Goal: Task Accomplishment & Management: Use online tool/utility

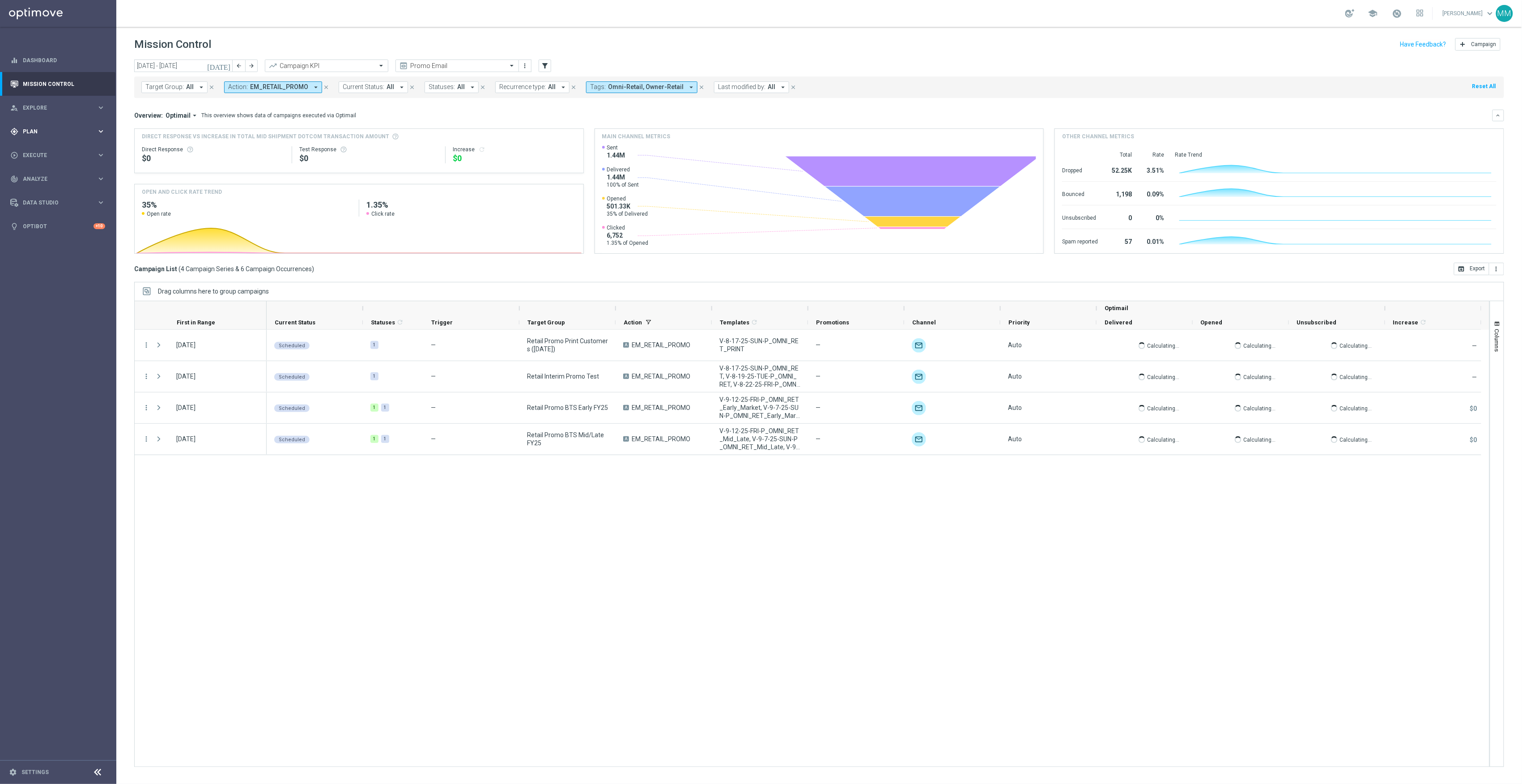
click at [47, 134] on span "Plan" at bounding box center [60, 131] width 74 height 5
click at [51, 175] on span "Templates" at bounding box center [56, 177] width 64 height 5
click at [40, 192] on link "Optimail" at bounding box center [60, 190] width 66 height 7
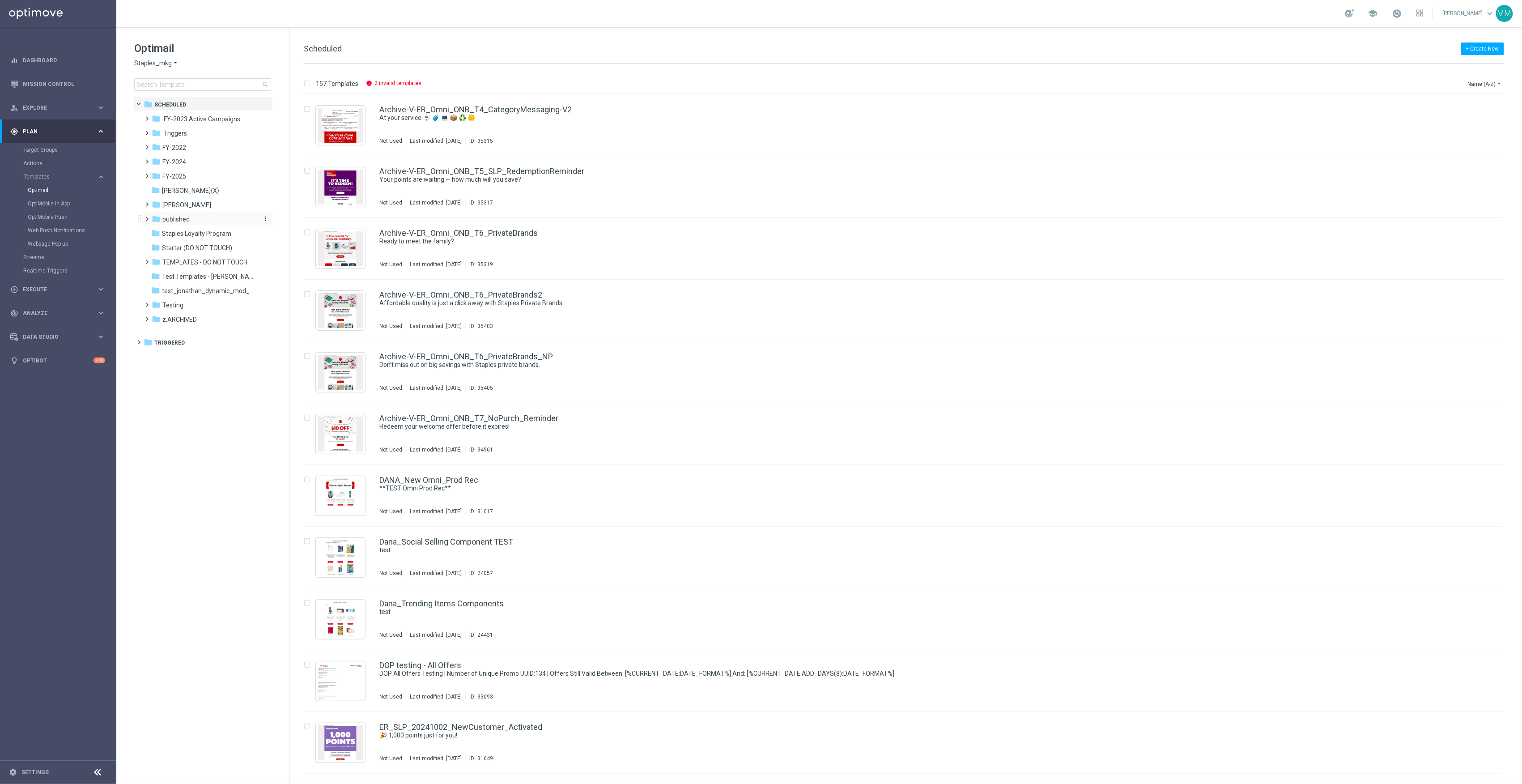
click at [185, 224] on div "folder published" at bounding box center [203, 219] width 103 height 10
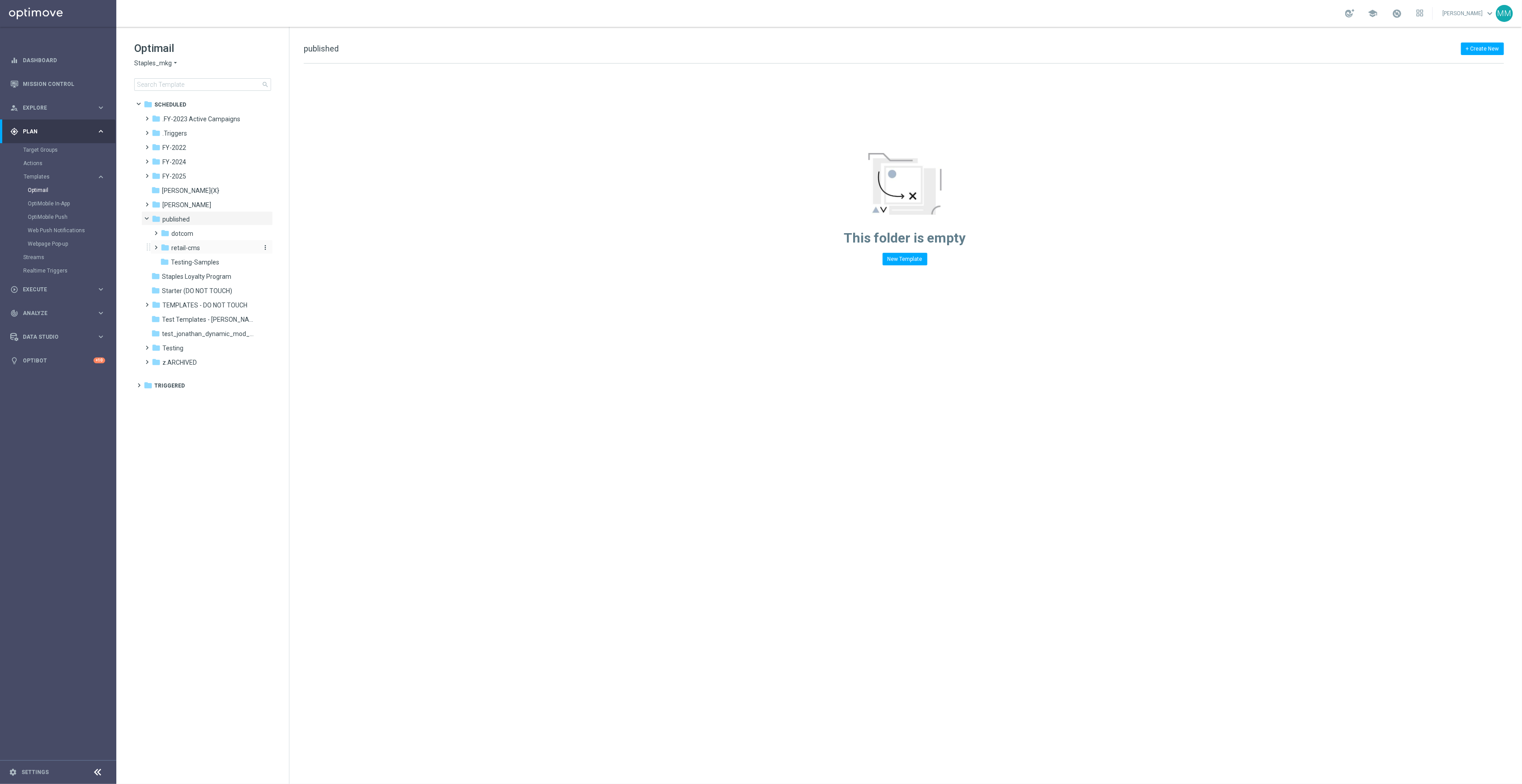
click at [202, 245] on div "folder retail-cms" at bounding box center [208, 248] width 95 height 10
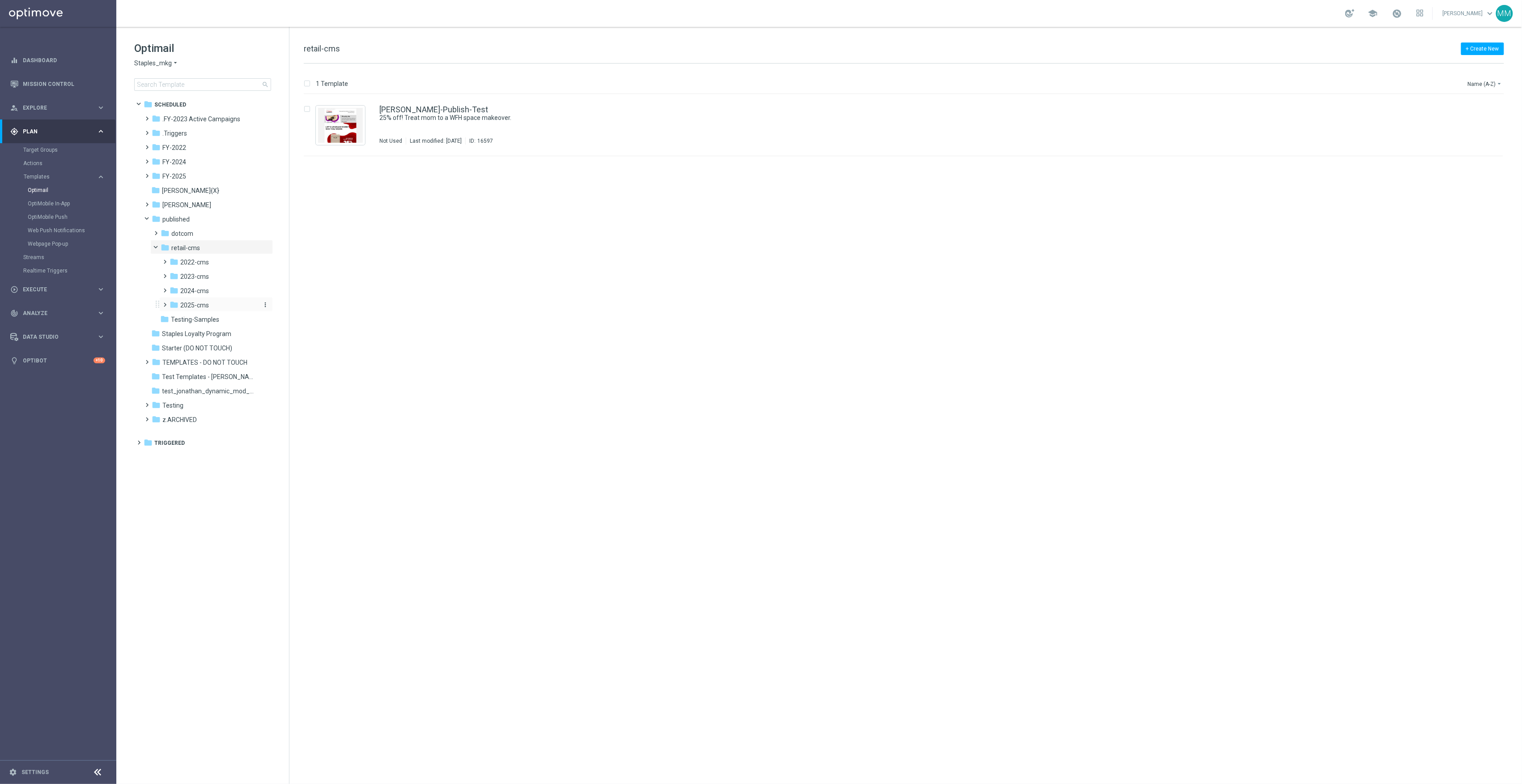
click at [210, 300] on div "folder 2025-cms" at bounding box center [213, 305] width 87 height 10
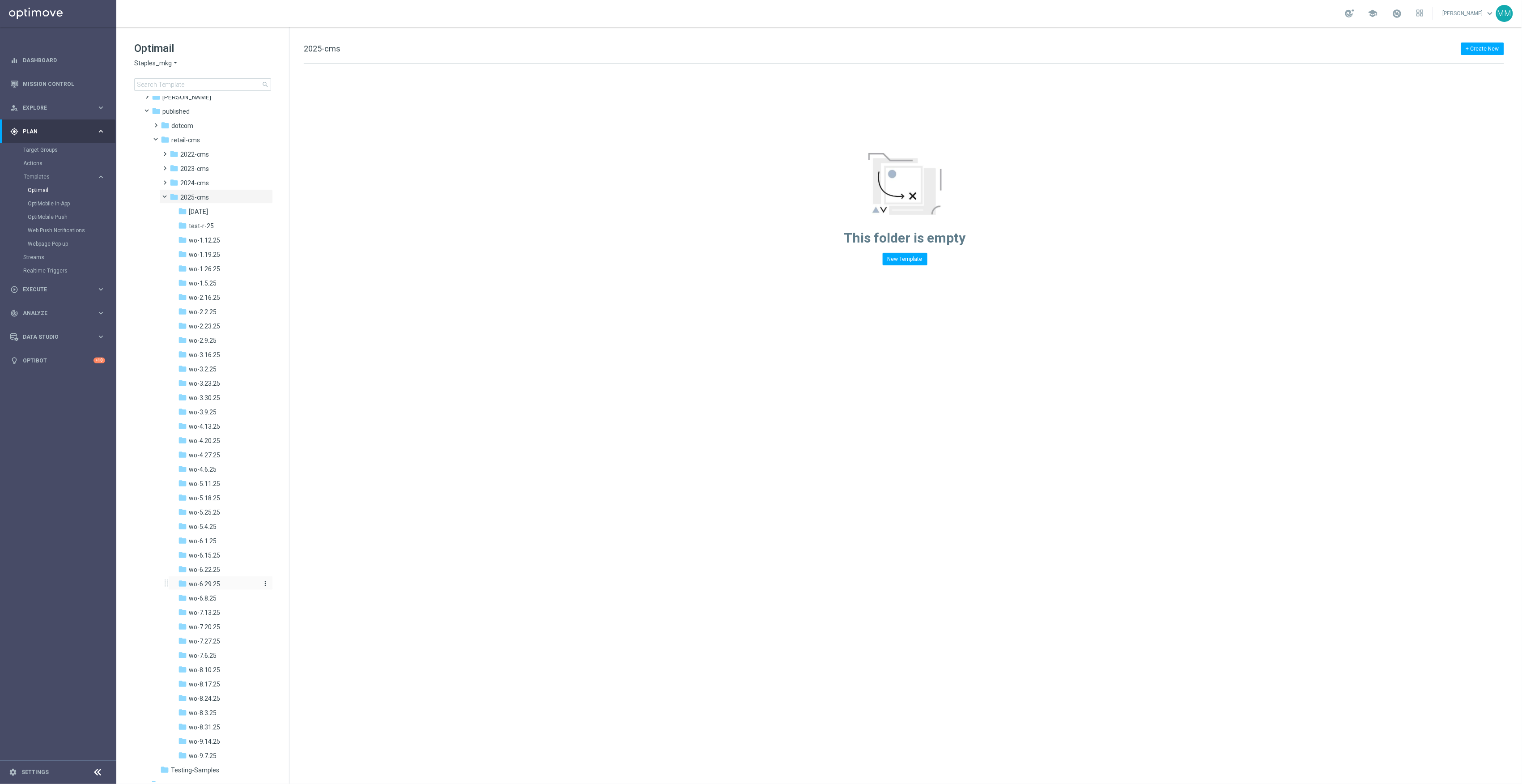
scroll to position [226, 0]
click at [220, 624] on div "folder wo-9.14.25" at bounding box center [218, 623] width 80 height 10
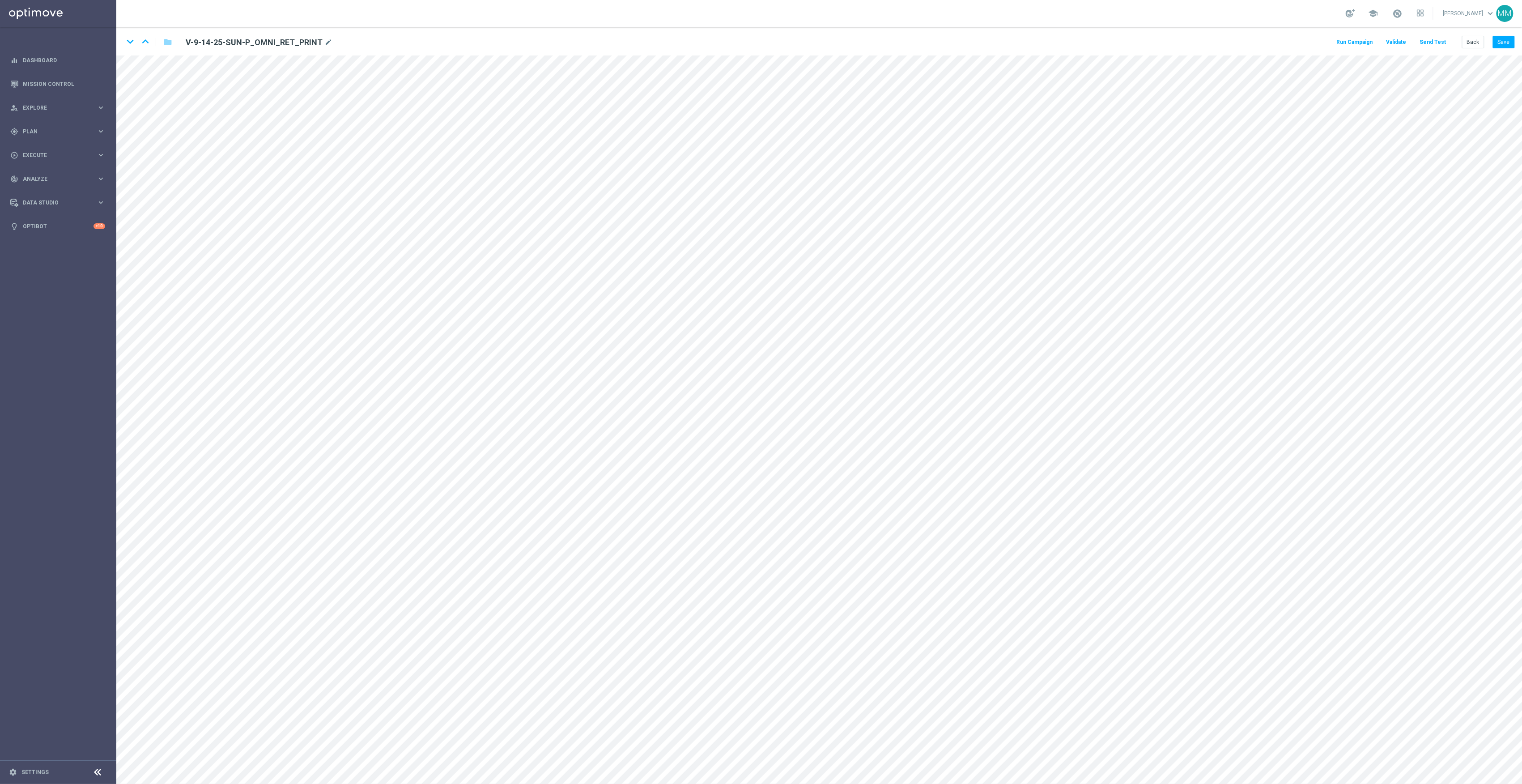
click at [1426, 44] on button "Send Test" at bounding box center [1433, 42] width 29 height 12
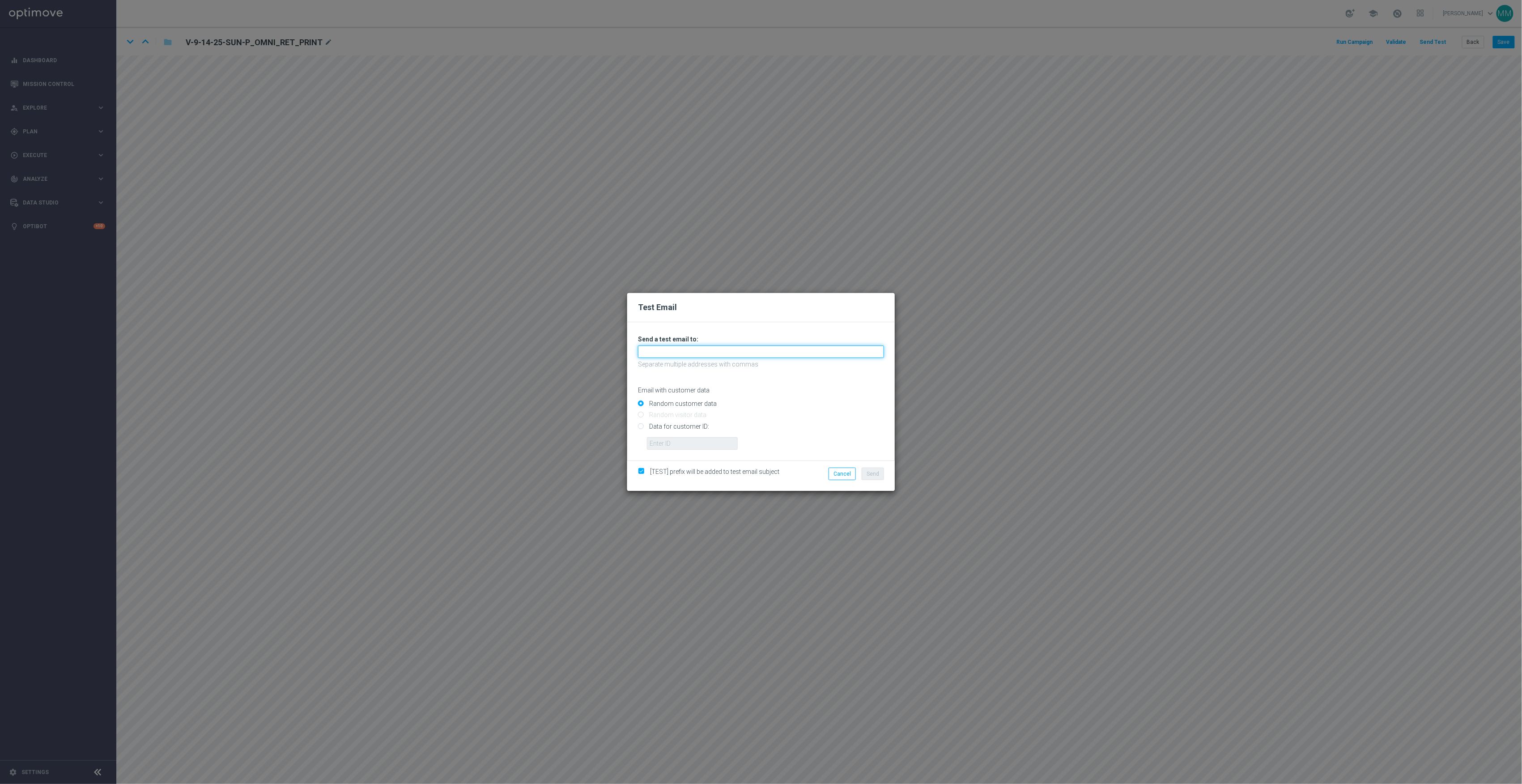
click at [788, 346] on input "text" at bounding box center [761, 352] width 246 height 12
paste input "staples.96a1-bdr6k@litmusemail.com"
type input "staples.96a1-bdr6k@litmusemail.com"
click at [879, 471] on span "Send" at bounding box center [873, 474] width 12 height 6
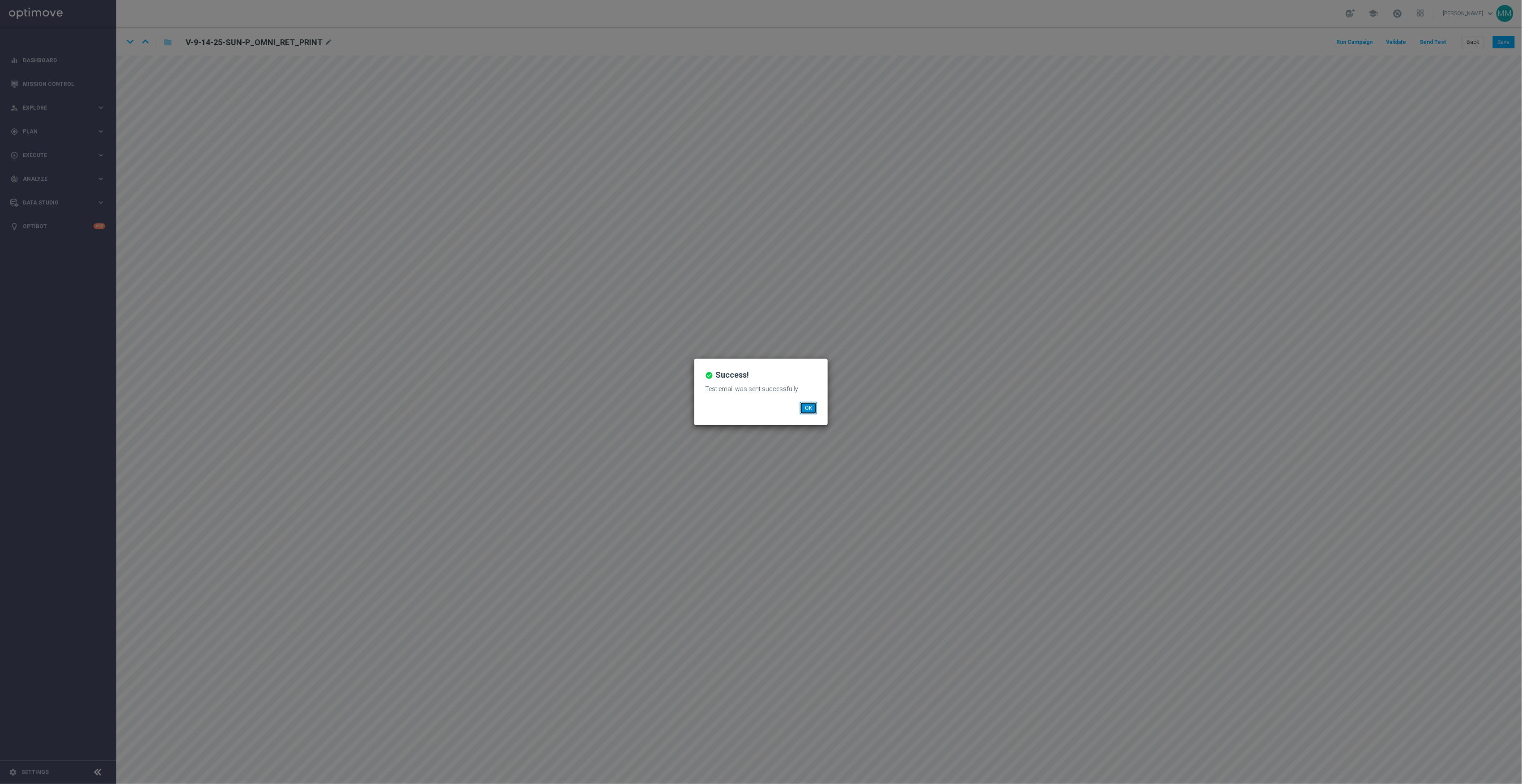
click at [808, 410] on button "OK" at bounding box center [808, 408] width 17 height 12
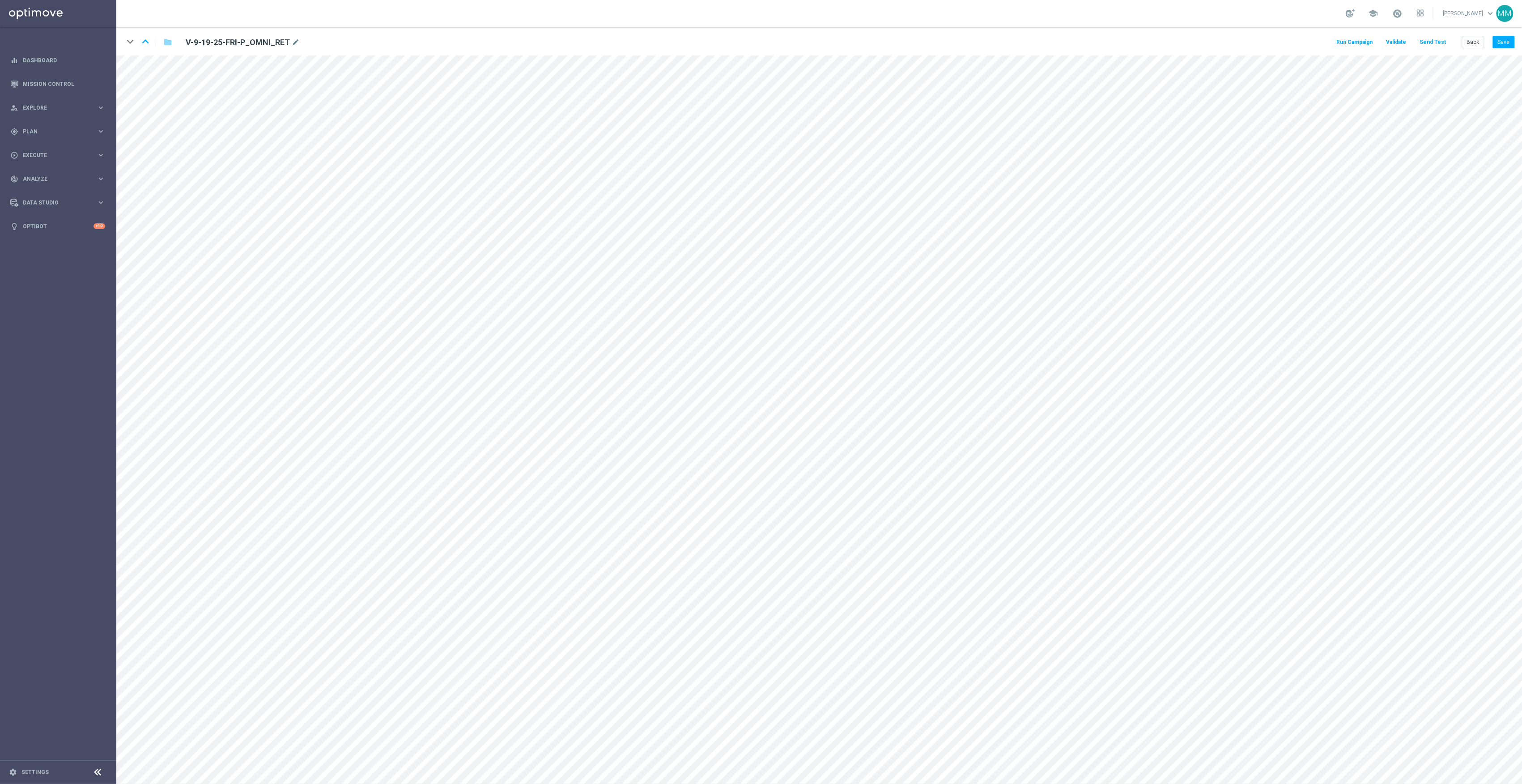
click at [1433, 45] on button "Send Test" at bounding box center [1433, 42] width 29 height 12
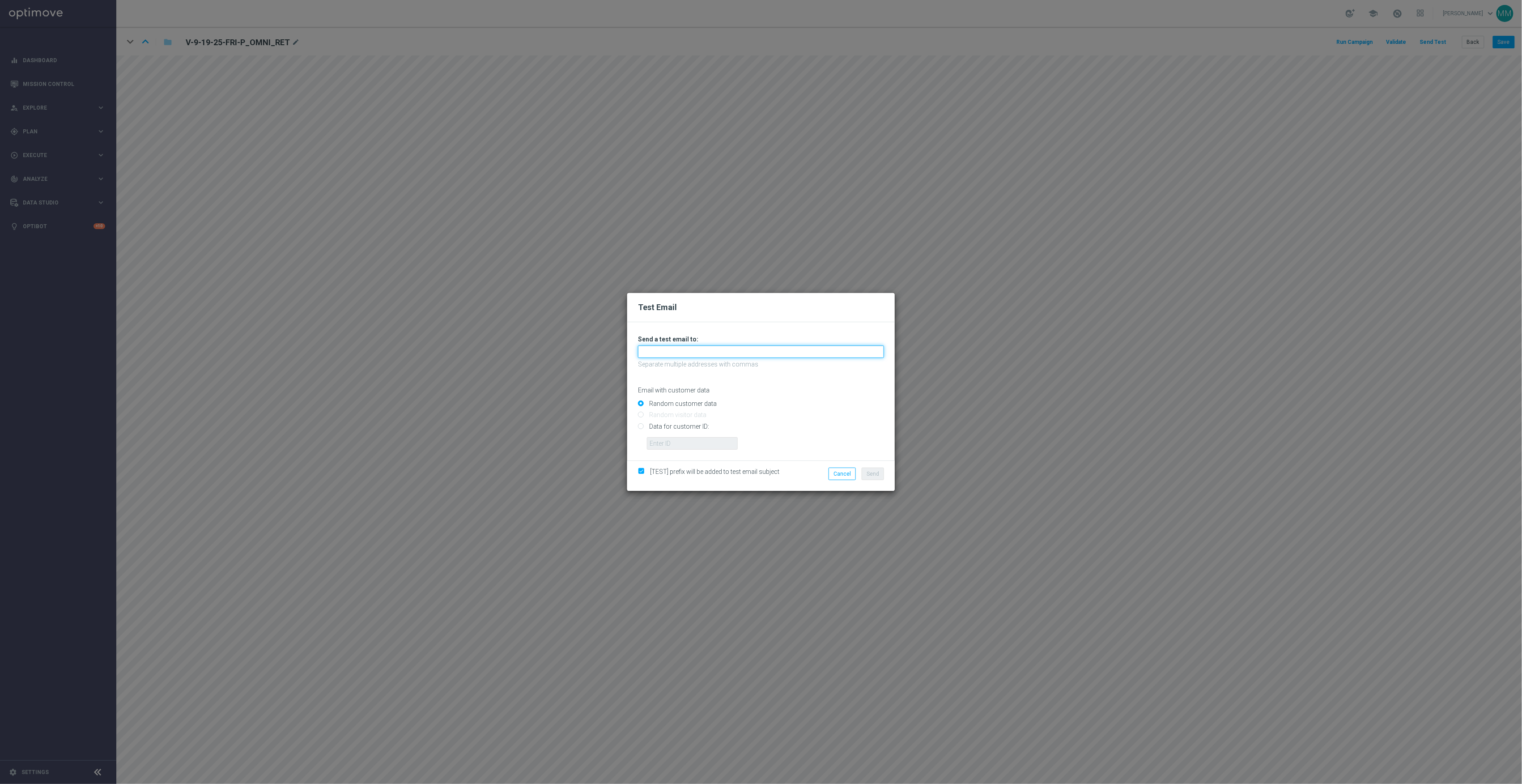
click at [681, 353] on input "text" at bounding box center [761, 352] width 246 height 12
paste input "staples.96a1-bdr6z@litmusemail.com"
type input "staples.96a1-bdr6z@litmusemail.com"
click at [870, 471] on span "Send" at bounding box center [873, 474] width 12 height 6
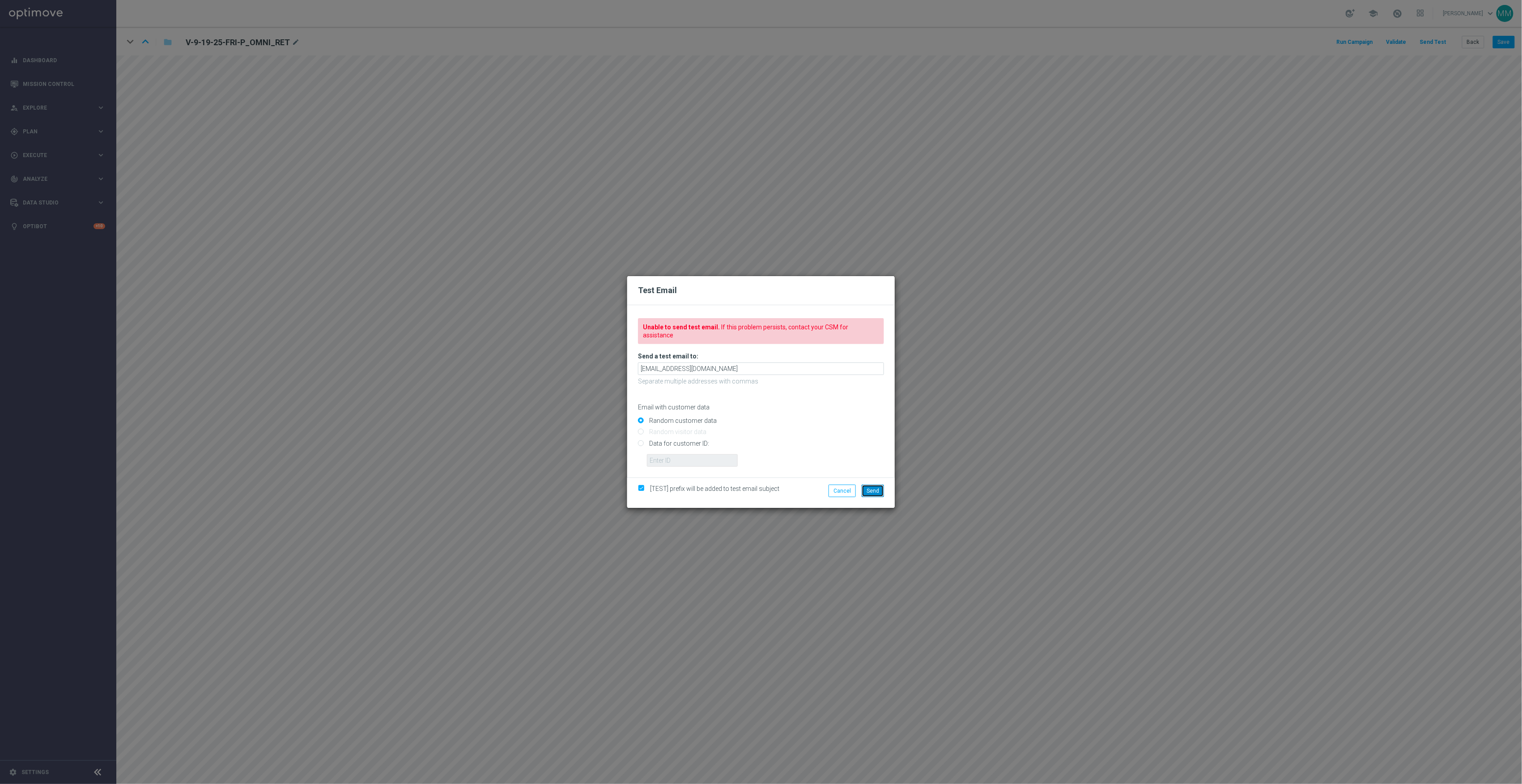
click at [876, 487] on span "Send" at bounding box center [873, 490] width 12 height 6
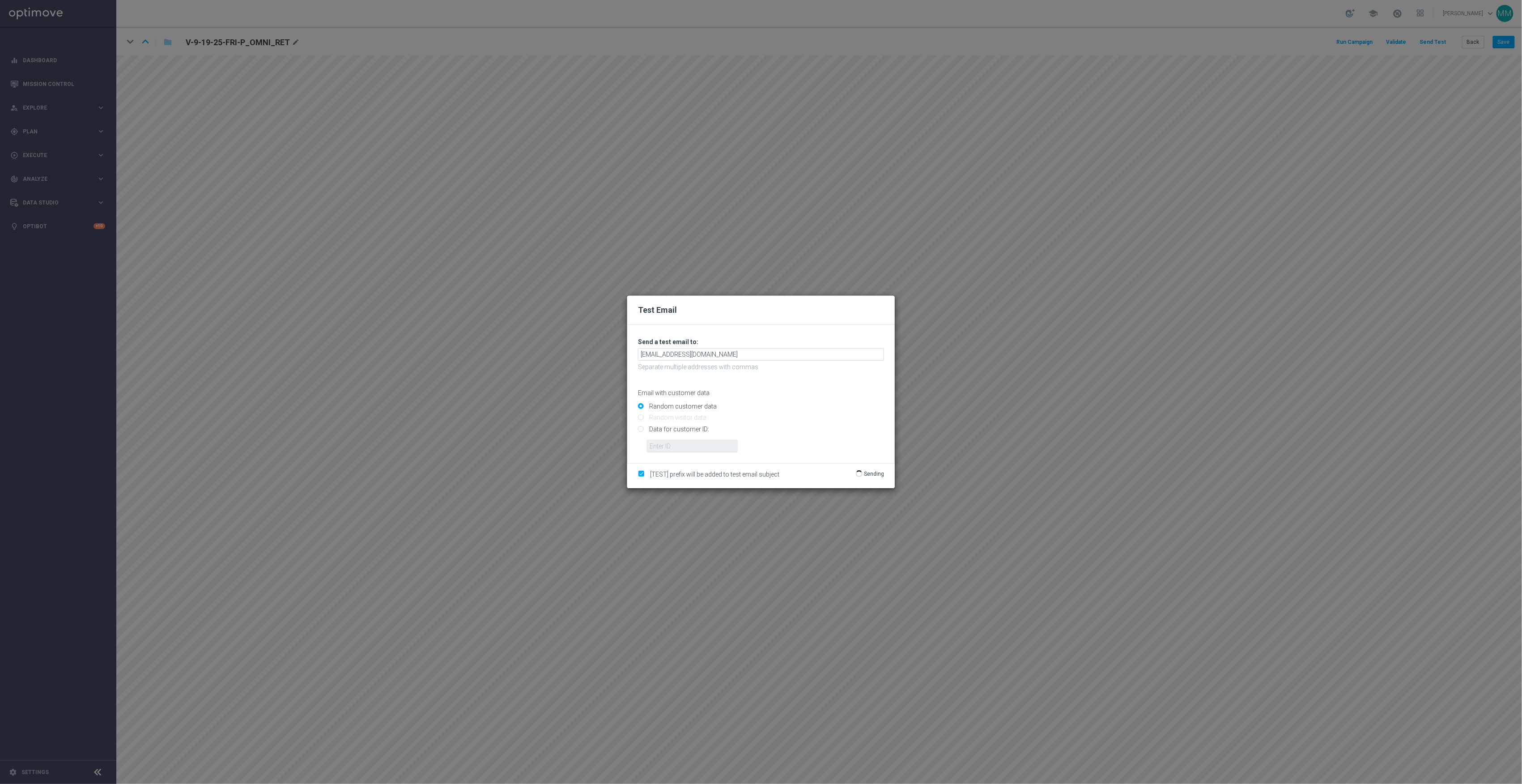
click at [1103, 367] on div "Test Email Unable to send test email. If this problem persists, contact your CS…" at bounding box center [761, 392] width 1522 height 784
